Goal: Transaction & Acquisition: Purchase product/service

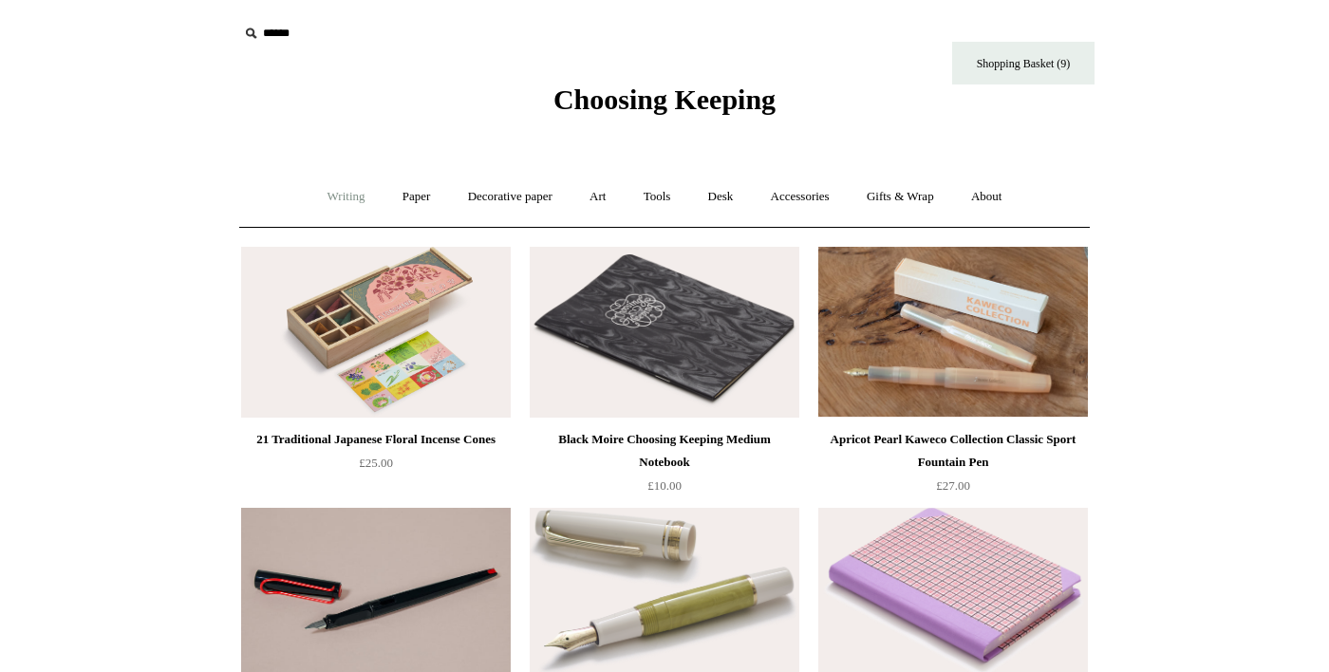
click at [310, 194] on link "Writing +" at bounding box center [346, 197] width 72 height 50
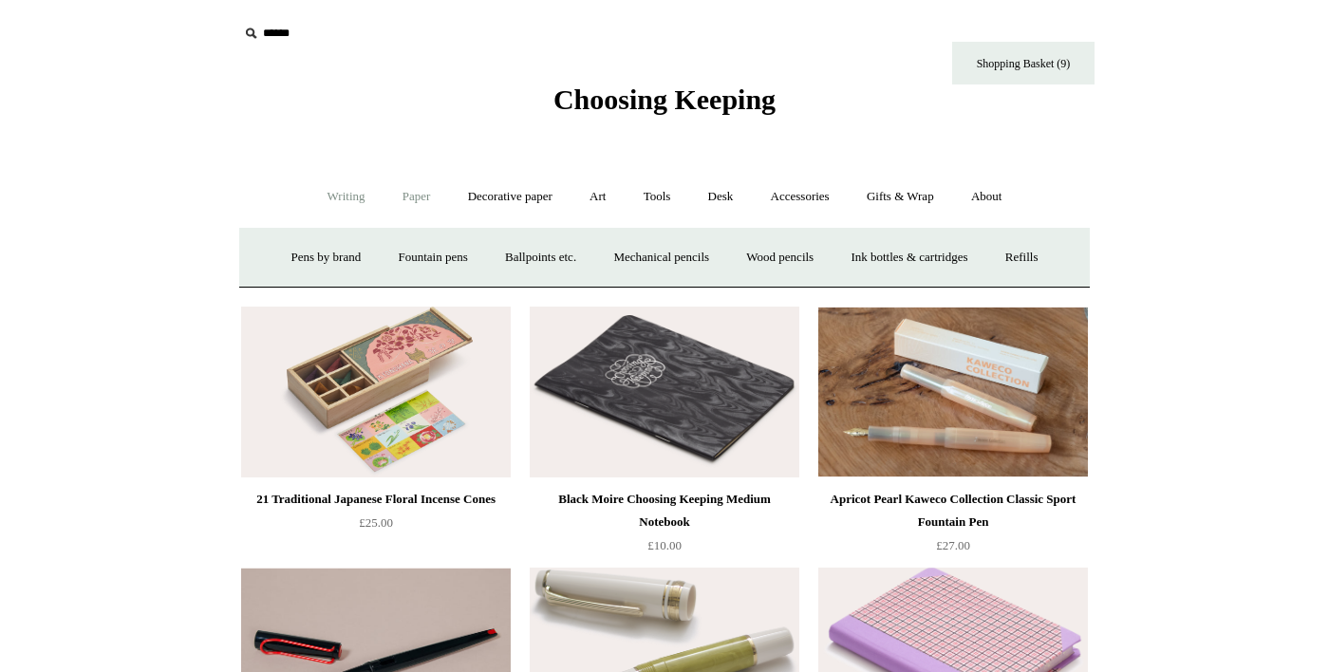
click at [394, 199] on link "Paper +" at bounding box center [416, 197] width 63 height 50
click at [876, 264] on link "Writing paper and envelopes +" at bounding box center [886, 258] width 176 height 50
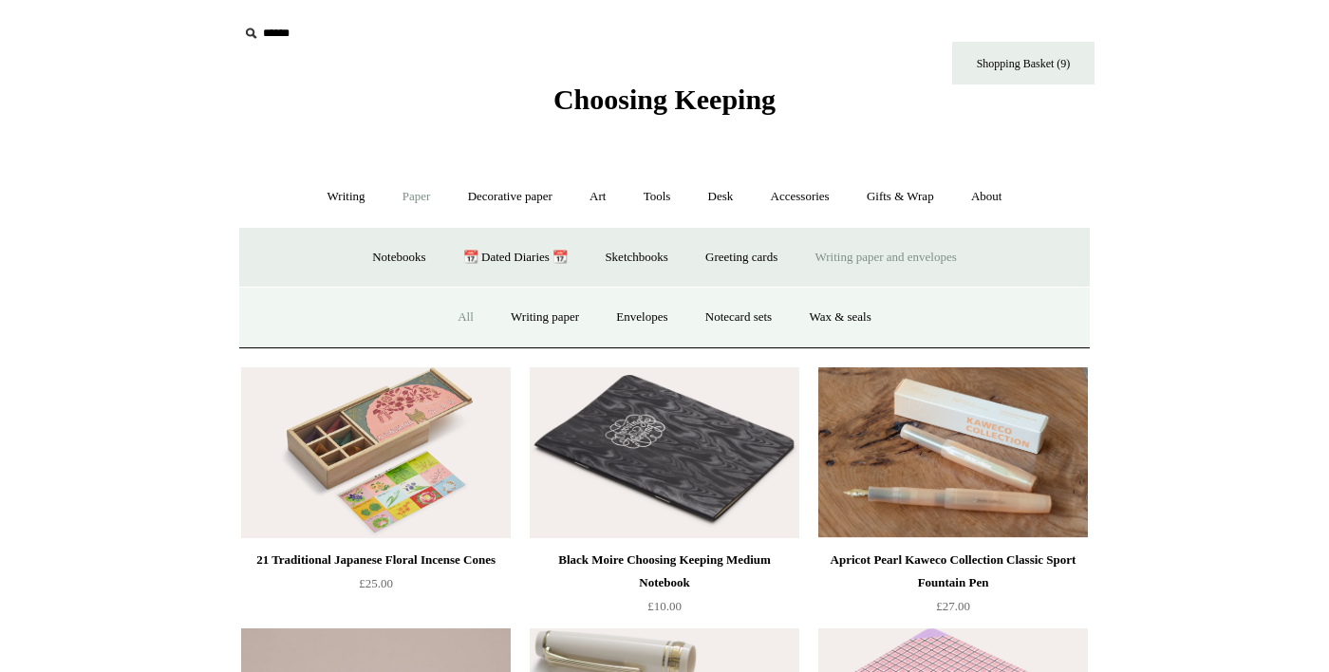
click at [440, 319] on link "All" at bounding box center [465, 317] width 50 height 50
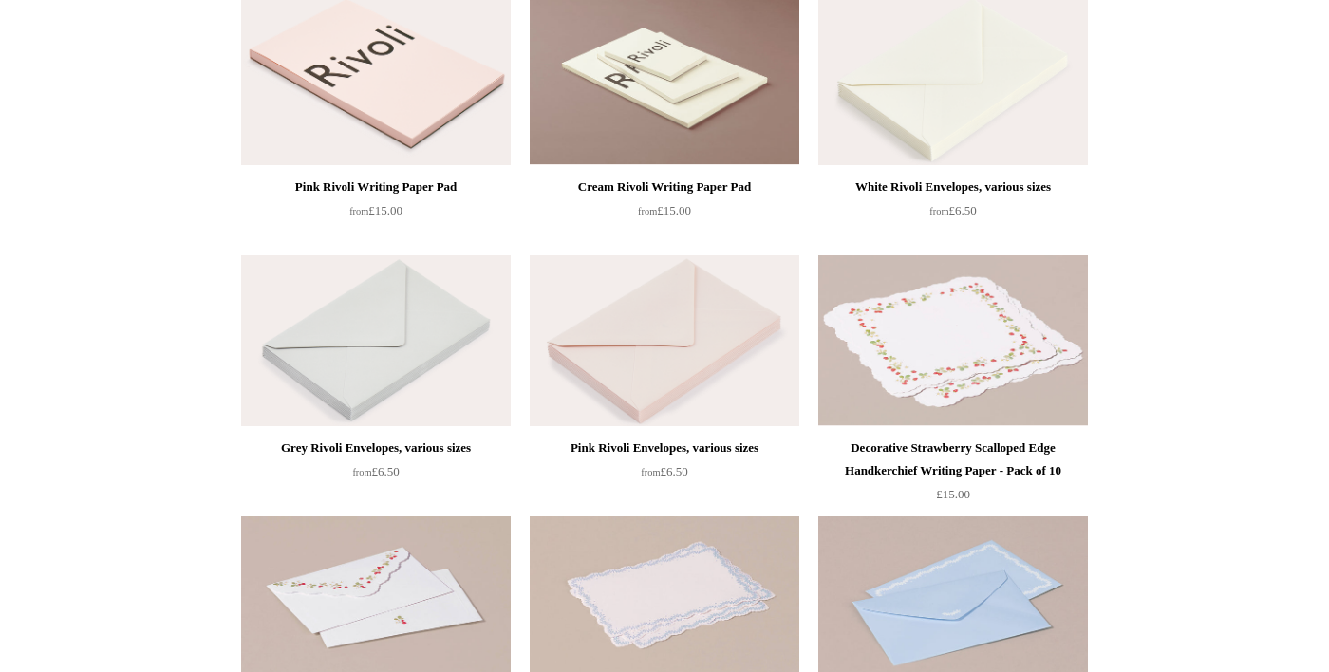
scroll to position [515, 0]
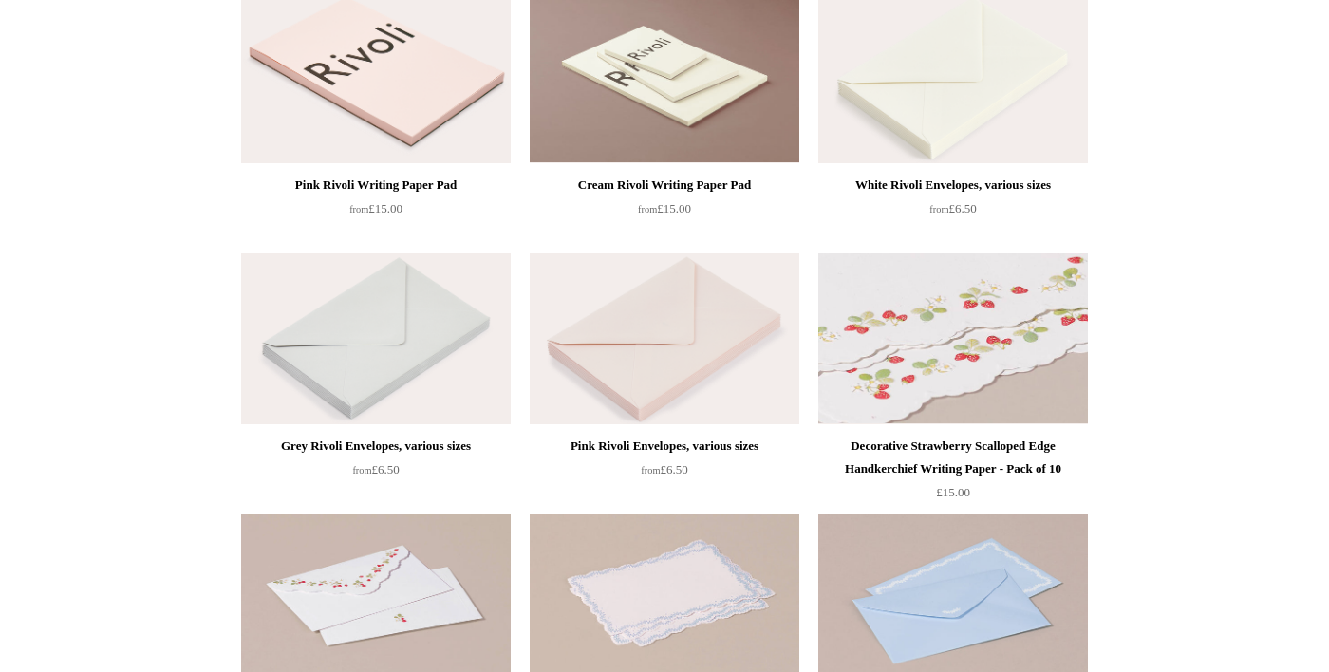
click at [1006, 383] on img at bounding box center [953, 338] width 270 height 171
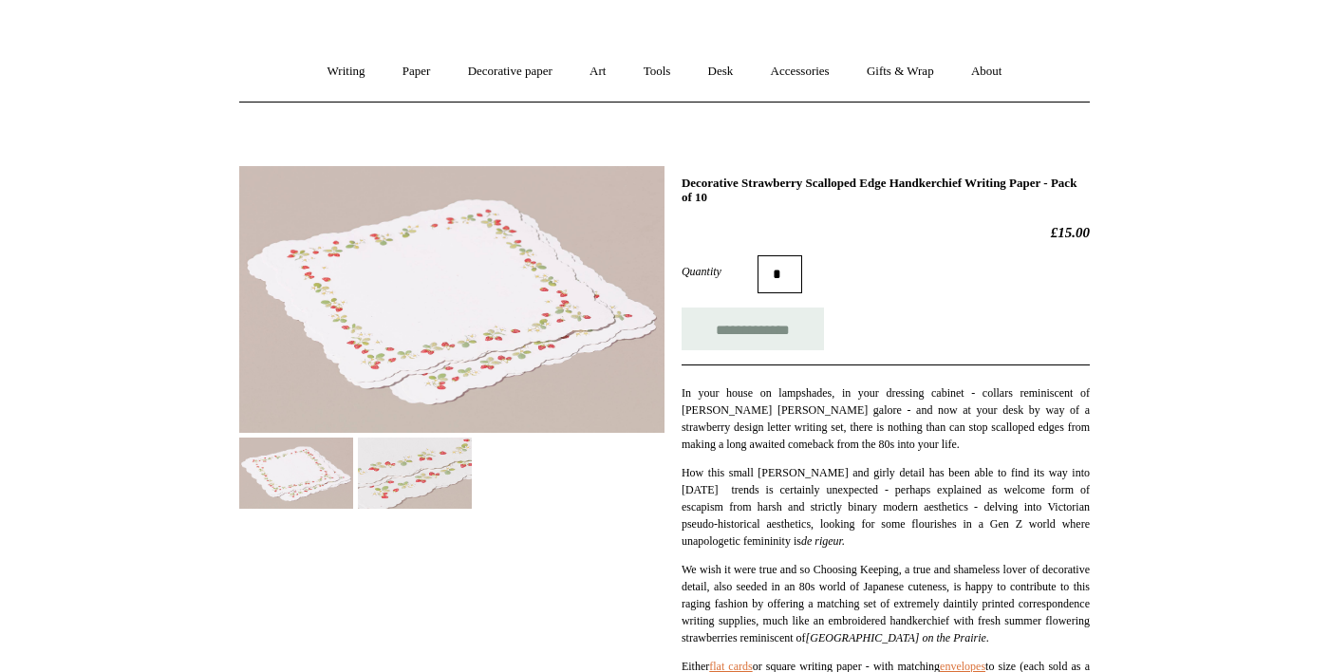
scroll to position [128, 0]
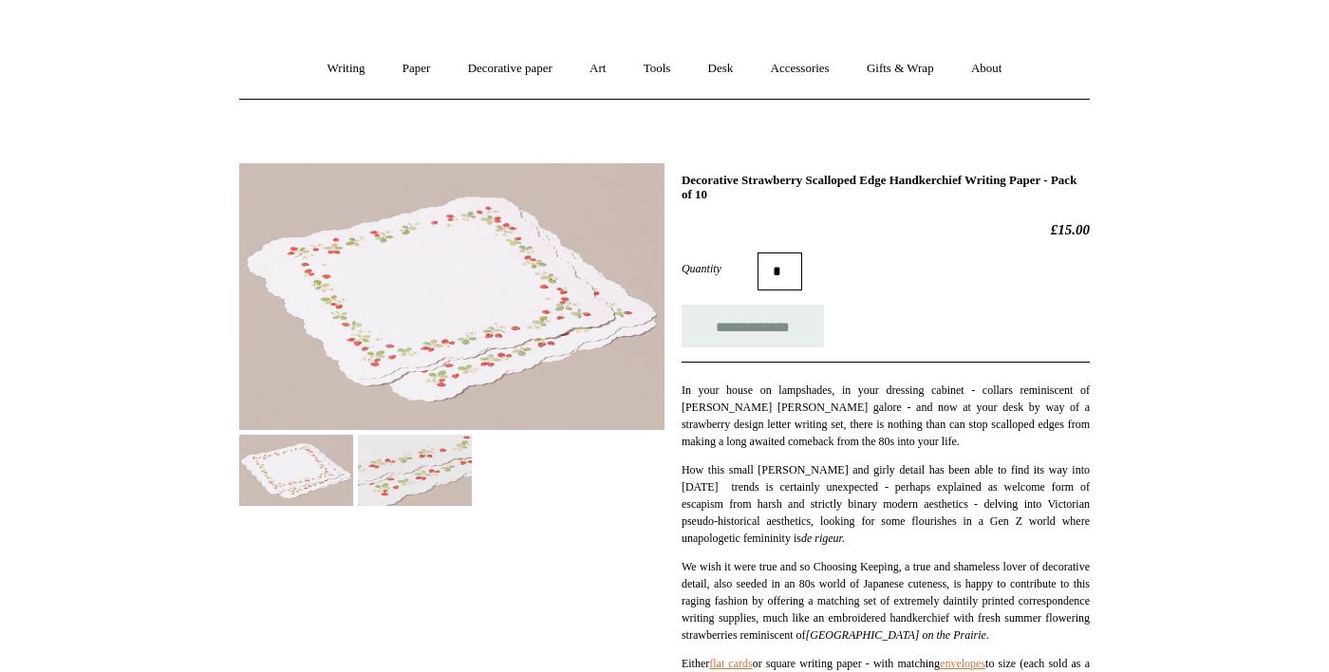
click at [428, 473] on img at bounding box center [415, 470] width 114 height 71
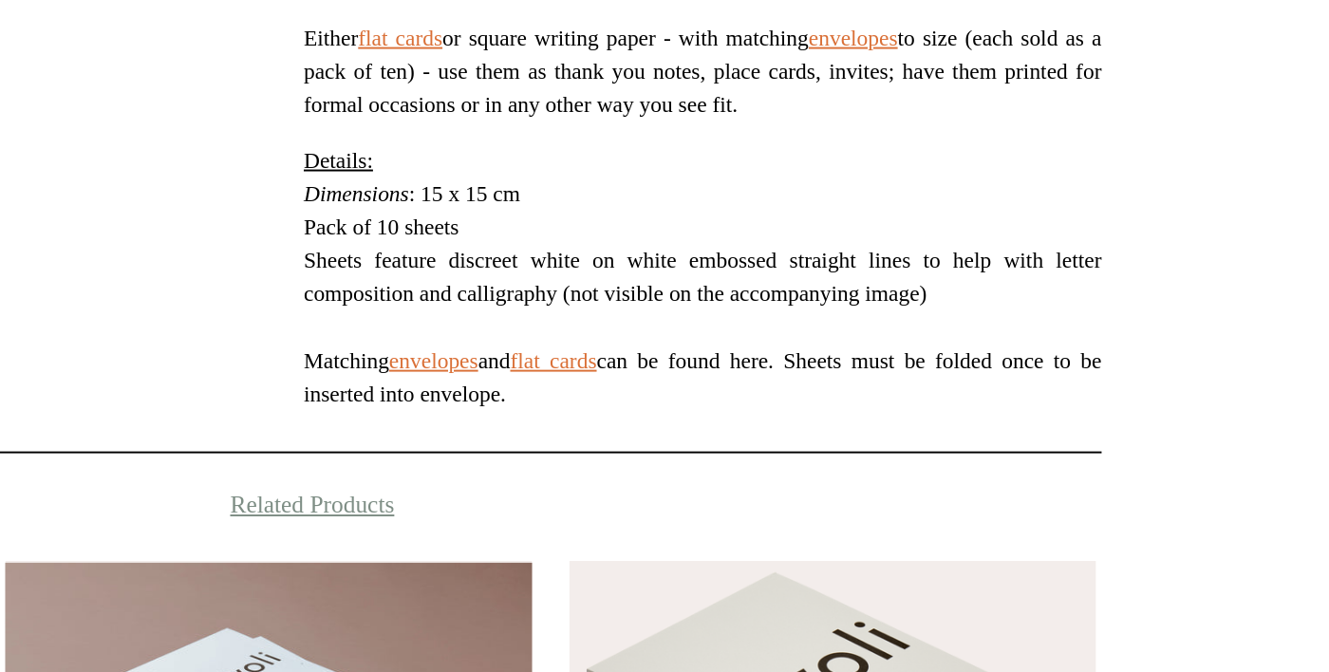
scroll to position [445, 0]
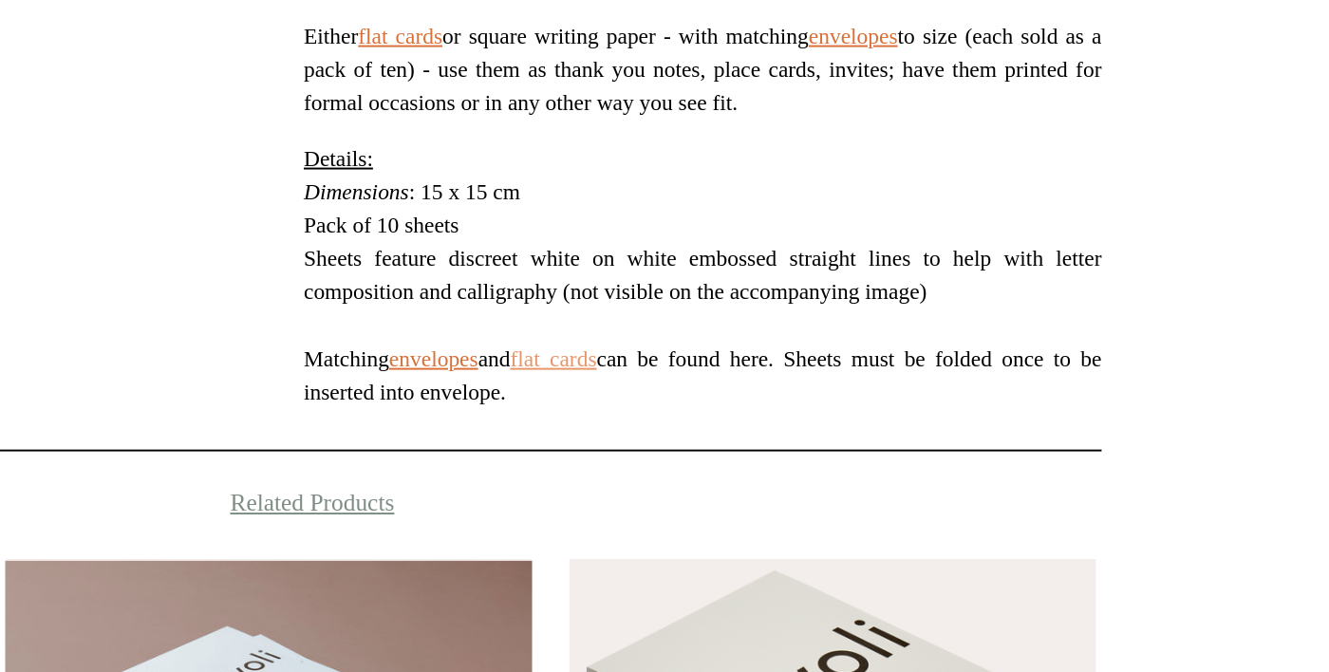
click at [832, 518] on link "flat cards" at bounding box center [809, 511] width 45 height 13
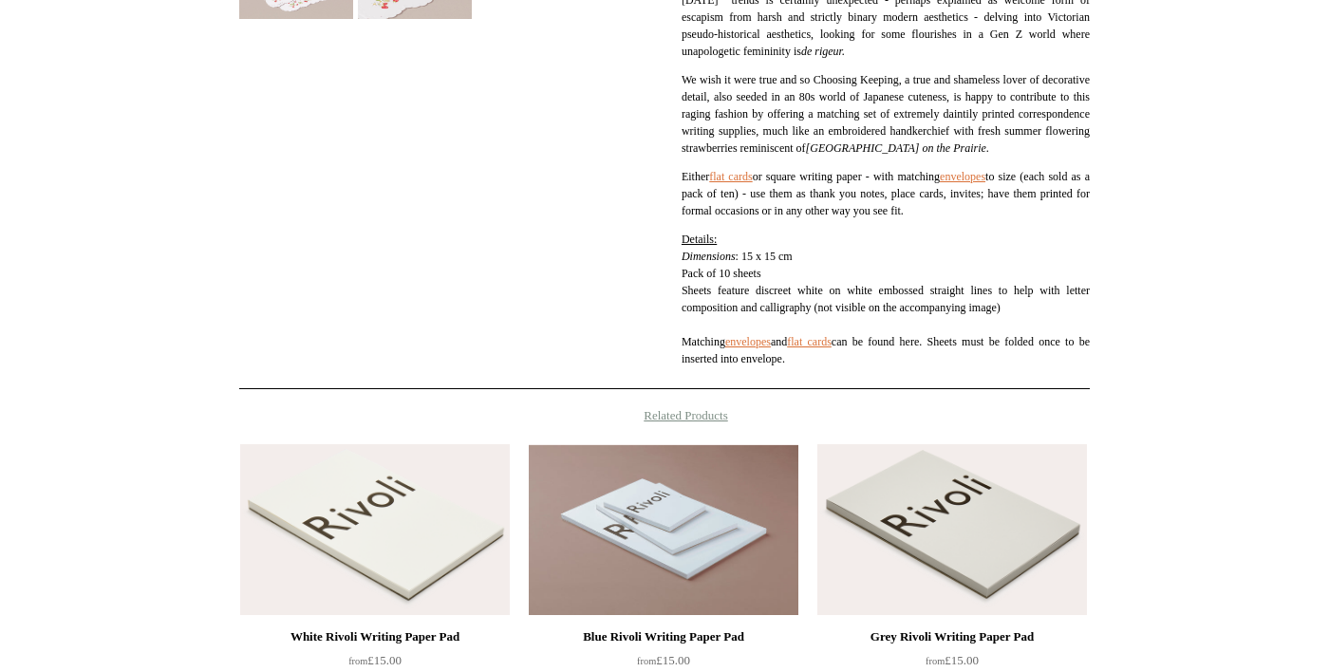
scroll to position [613, 0]
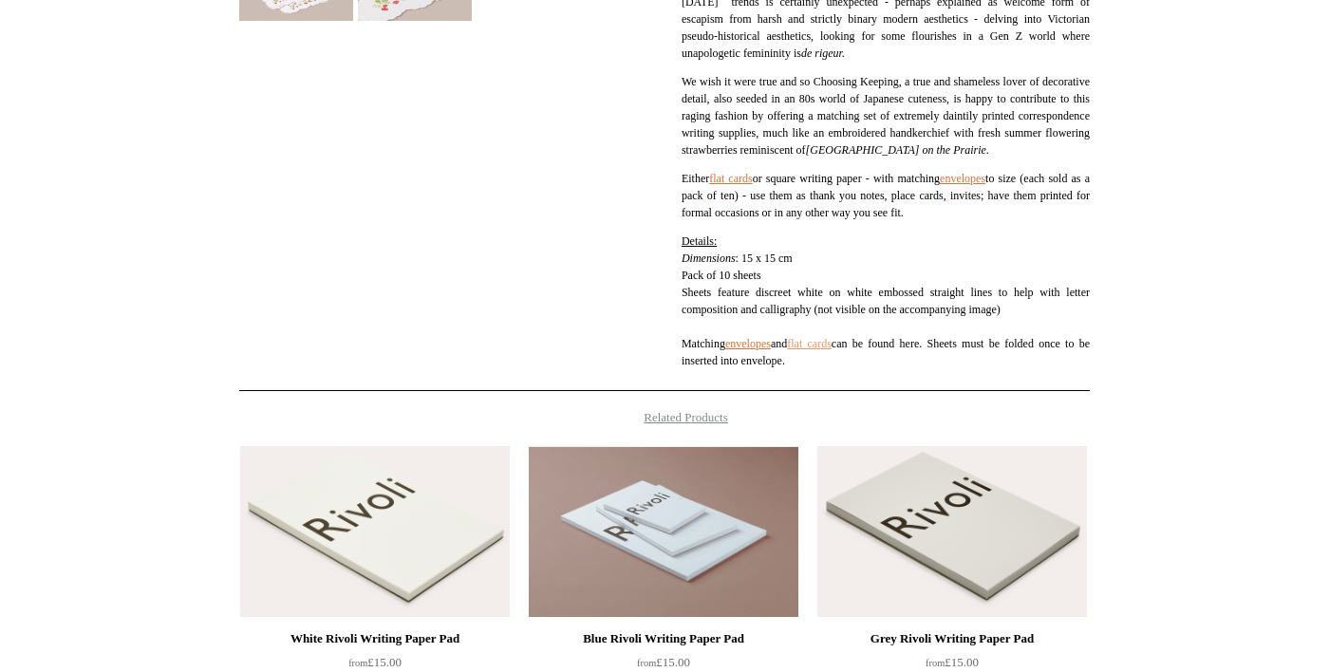
click at [832, 350] on link "flat cards" at bounding box center [809, 343] width 45 height 13
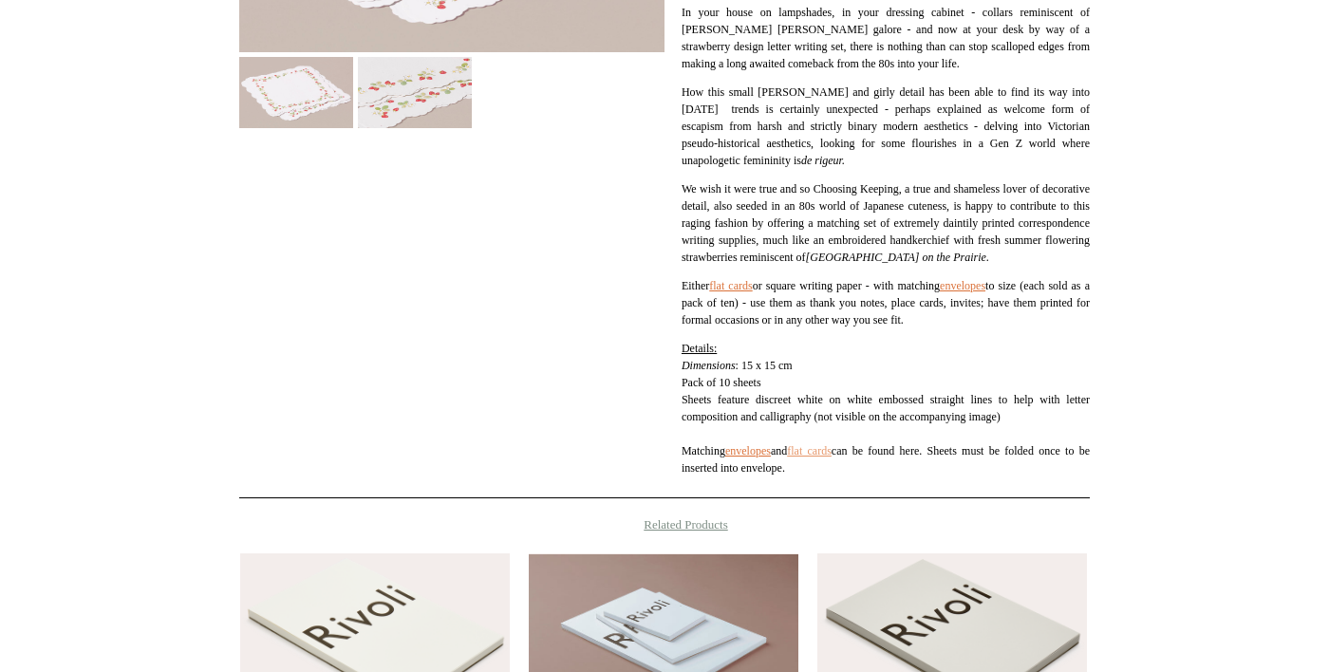
scroll to position [512, 0]
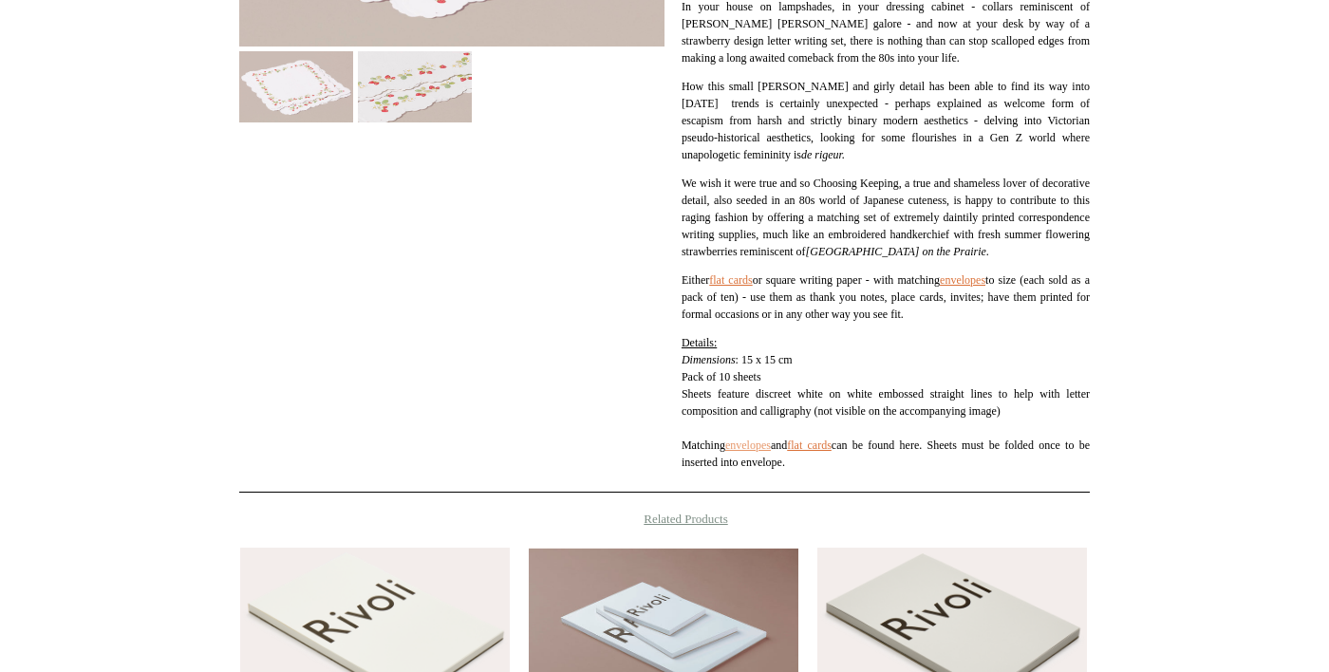
click at [771, 452] on link "envelopes" at bounding box center [748, 445] width 46 height 13
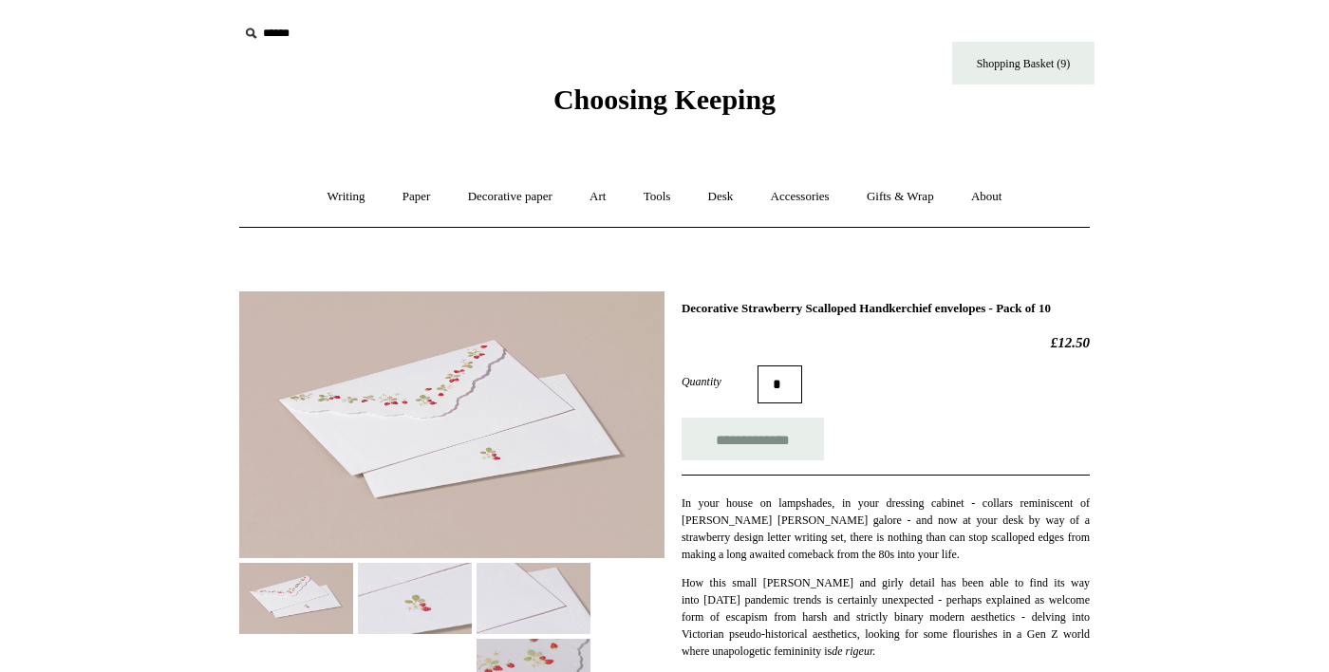
click at [315, 593] on img at bounding box center [296, 598] width 114 height 71
click at [597, 459] on img at bounding box center [451, 424] width 425 height 267
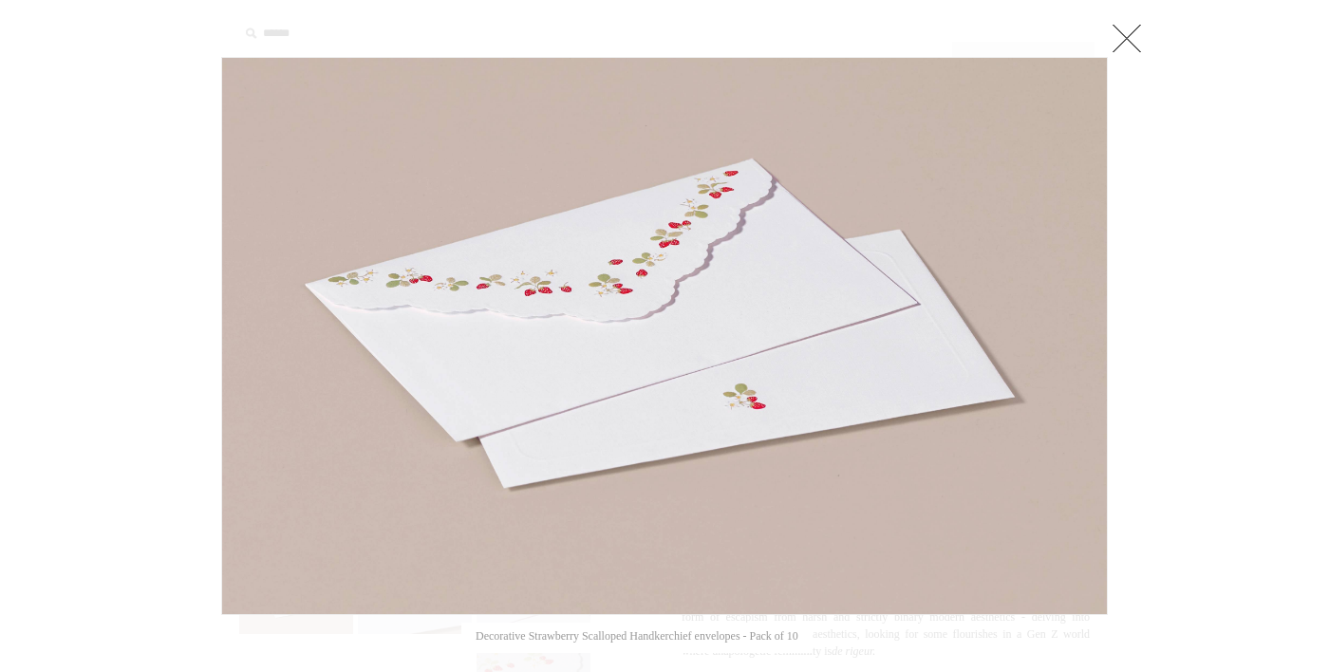
click at [1132, 37] on link at bounding box center [1127, 38] width 38 height 38
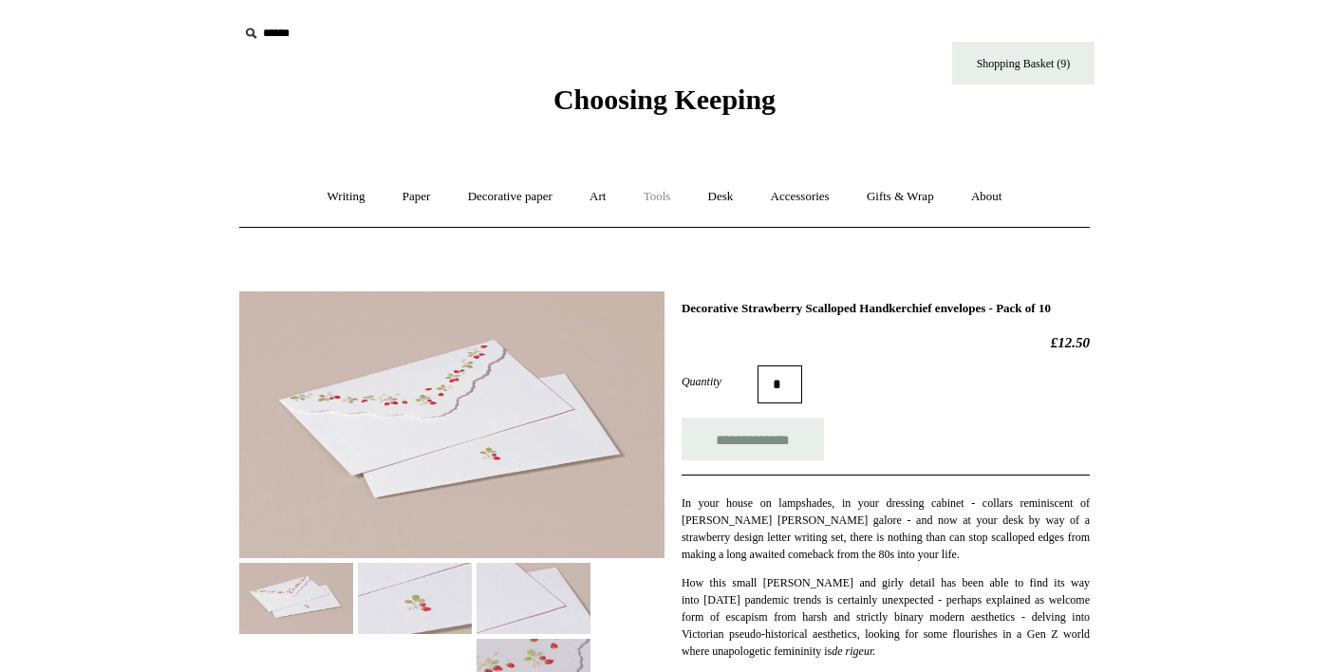
click at [671, 201] on link "Tools +" at bounding box center [658, 197] width 62 height 50
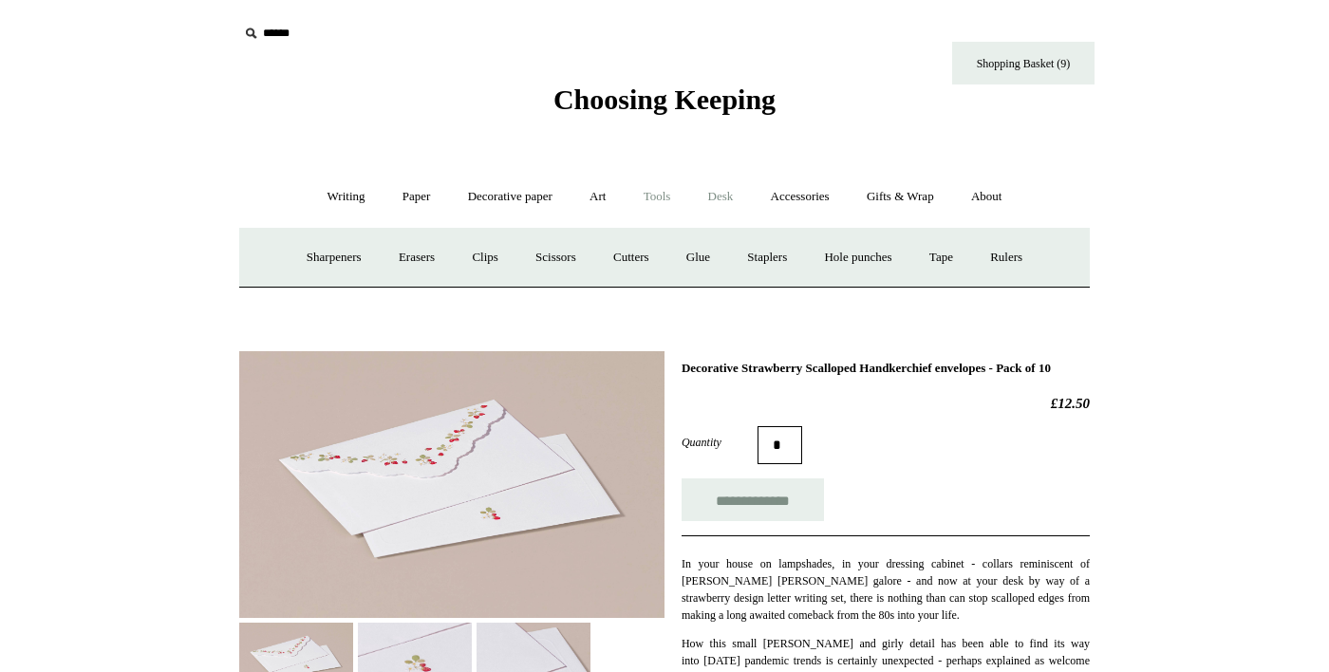
click at [737, 202] on link "Desk +" at bounding box center [721, 197] width 60 height 50
click at [559, 266] on link "Boxes & archiving" at bounding box center [543, 258] width 127 height 50
